Goal: Task Accomplishment & Management: Manage account settings

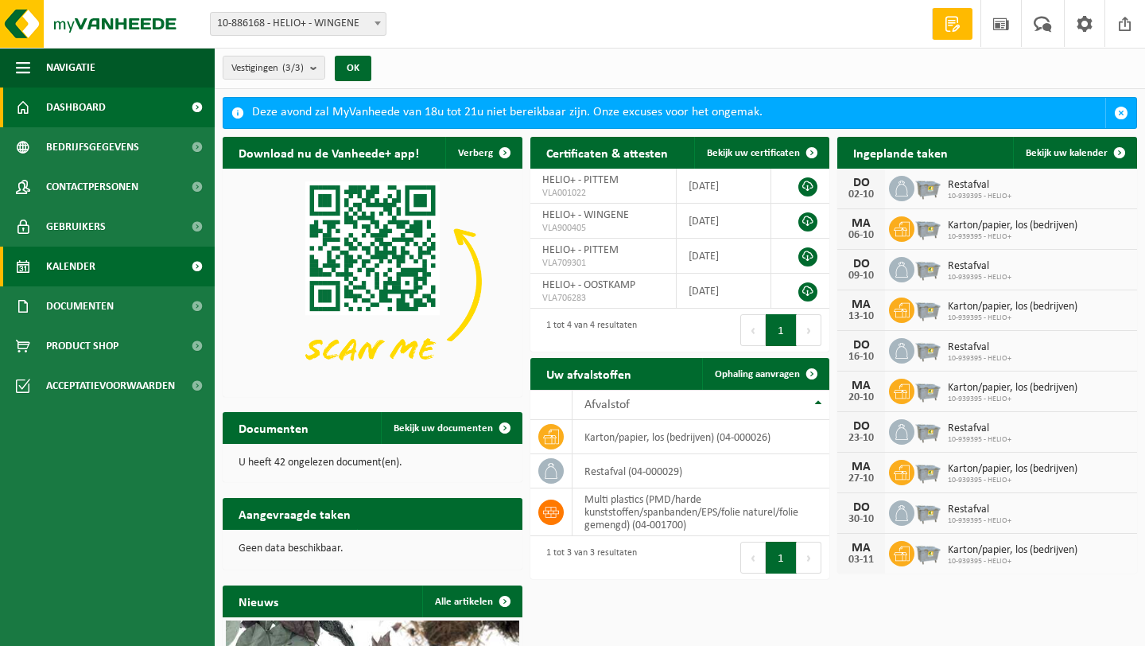
click at [58, 273] on span "Kalender" at bounding box center [70, 267] width 49 height 40
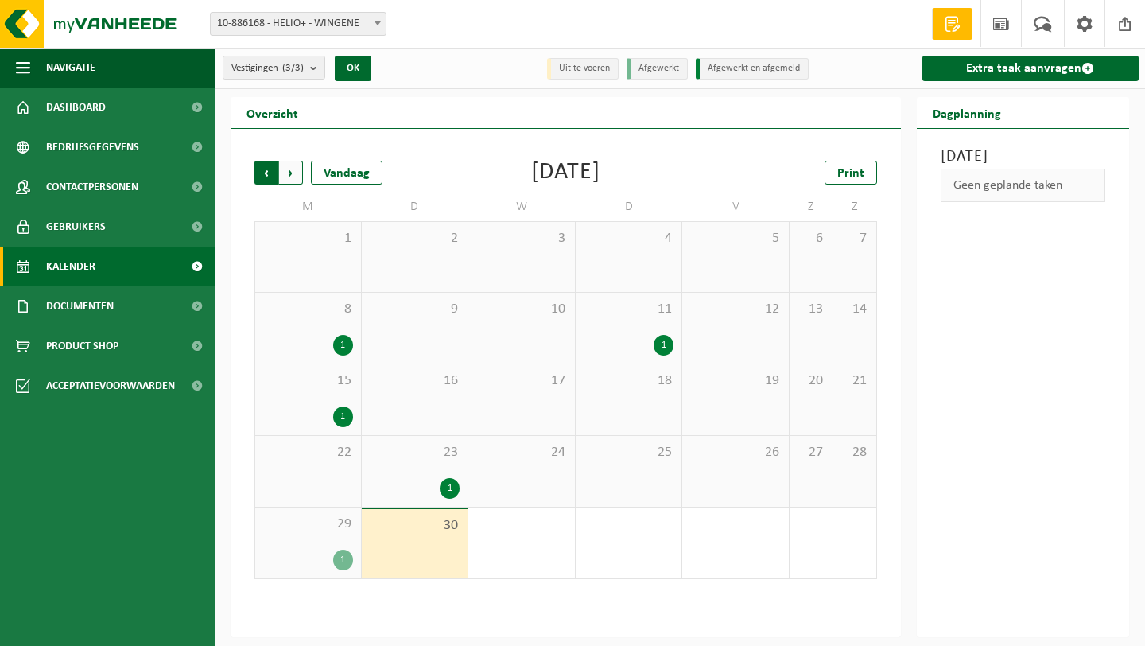
click at [294, 167] on span "Volgende" at bounding box center [291, 173] width 24 height 24
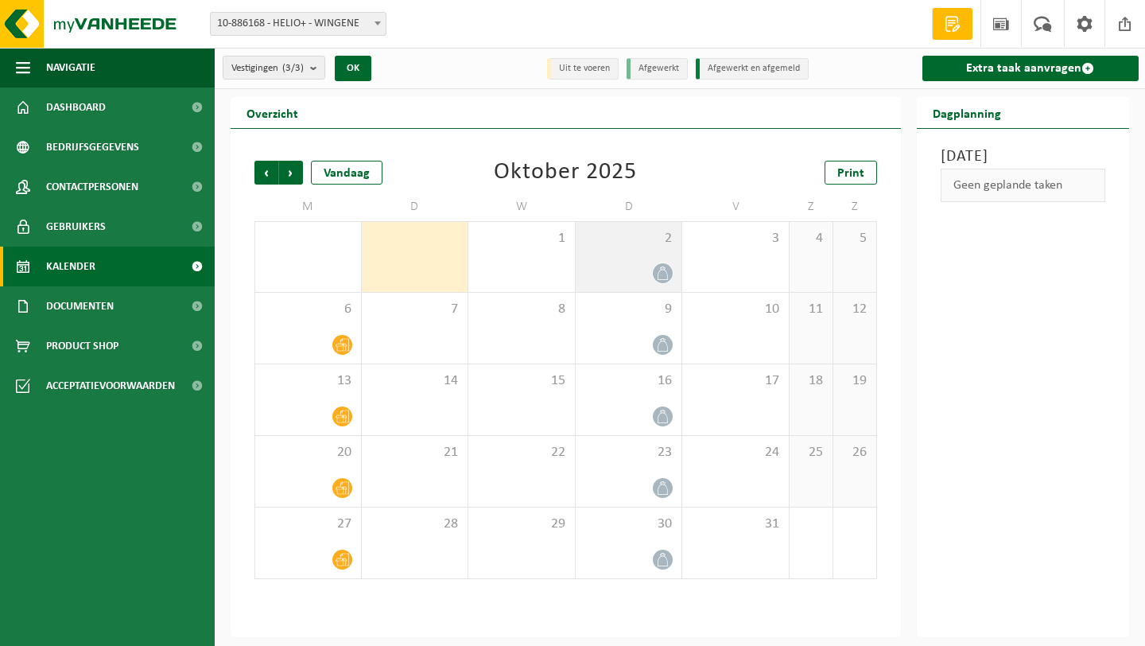
click at [666, 273] on icon at bounding box center [663, 273] width 14 height 14
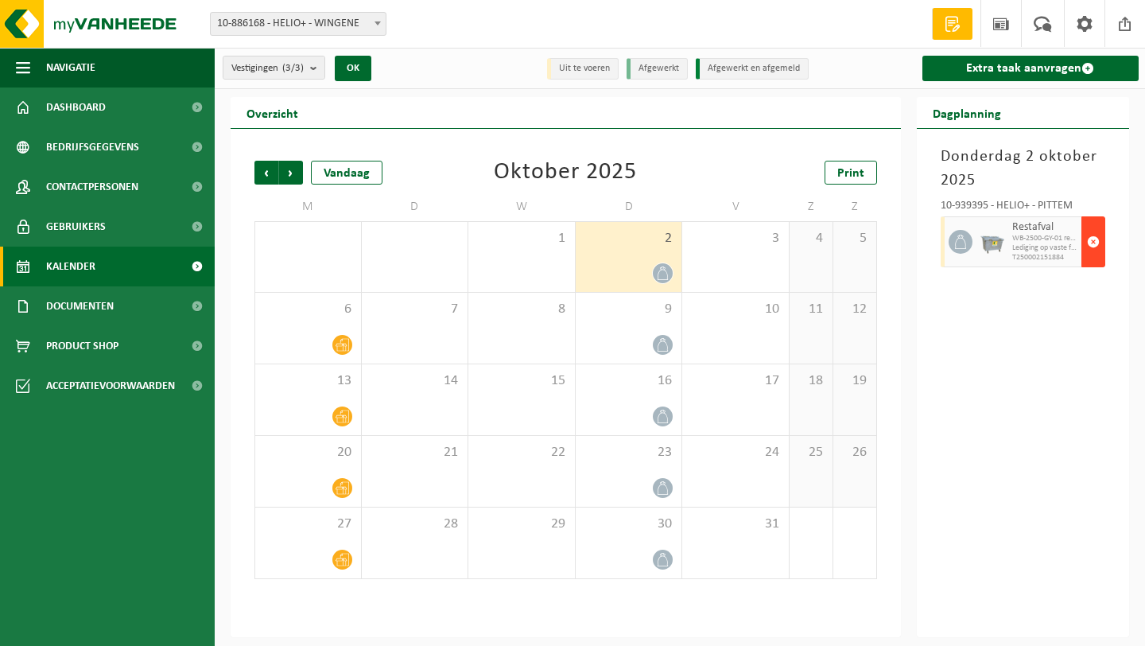
click at [1098, 248] on span "button" at bounding box center [1093, 242] width 13 height 32
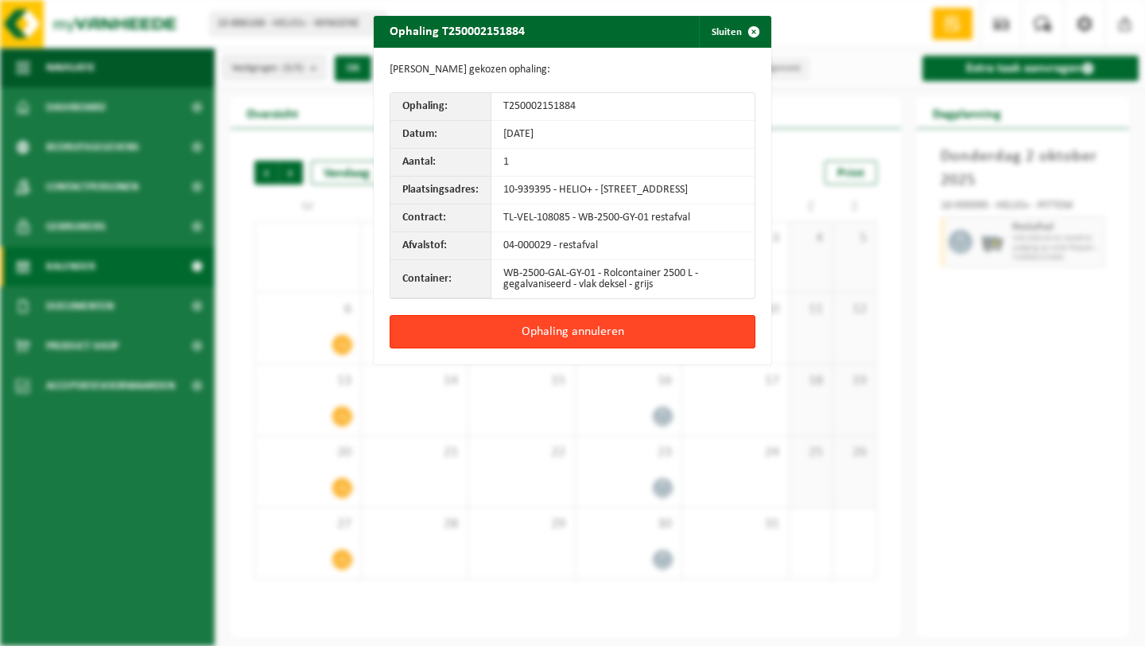
click at [656, 335] on button "Ophaling annuleren" at bounding box center [573, 331] width 366 height 33
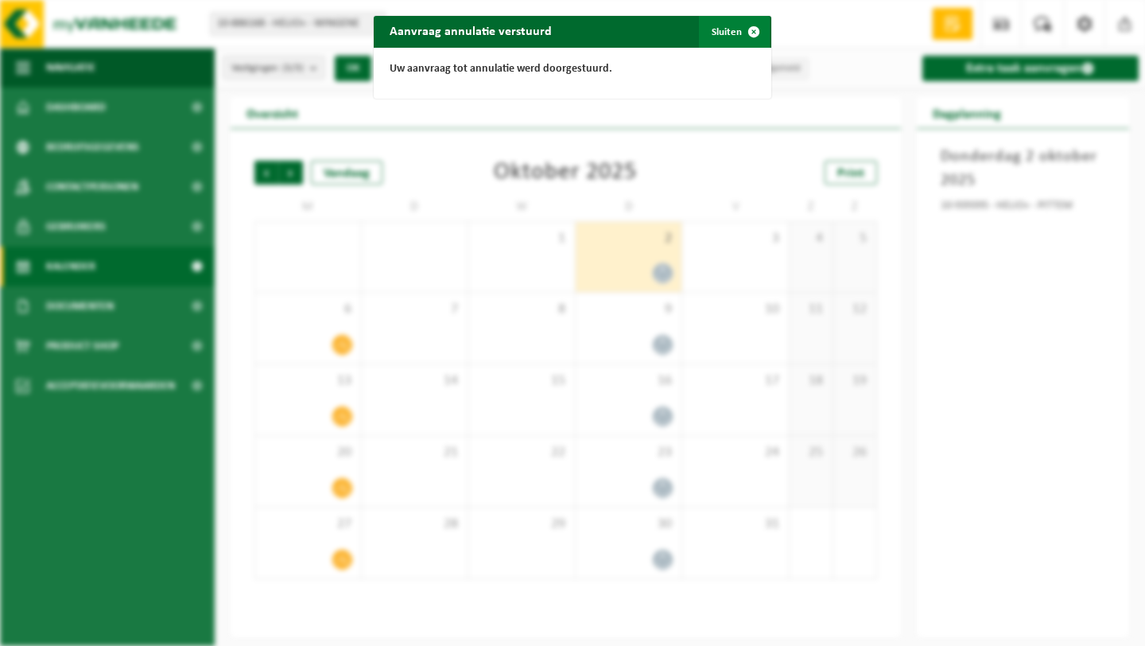
click at [732, 36] on button "Sluiten" at bounding box center [734, 32] width 71 height 32
